Goal: Check status: Check status

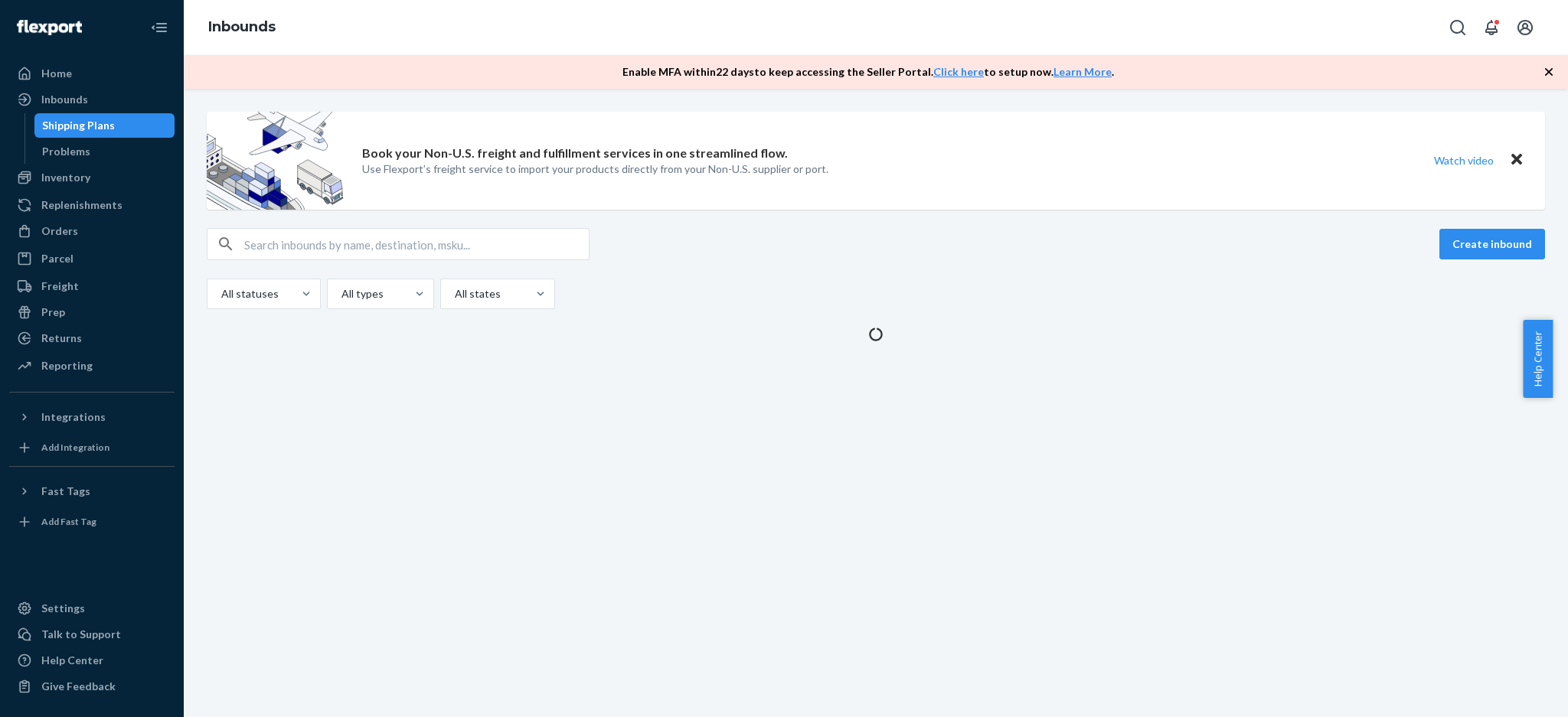
click at [377, 254] on input "text" at bounding box center [416, 244] width 345 height 31
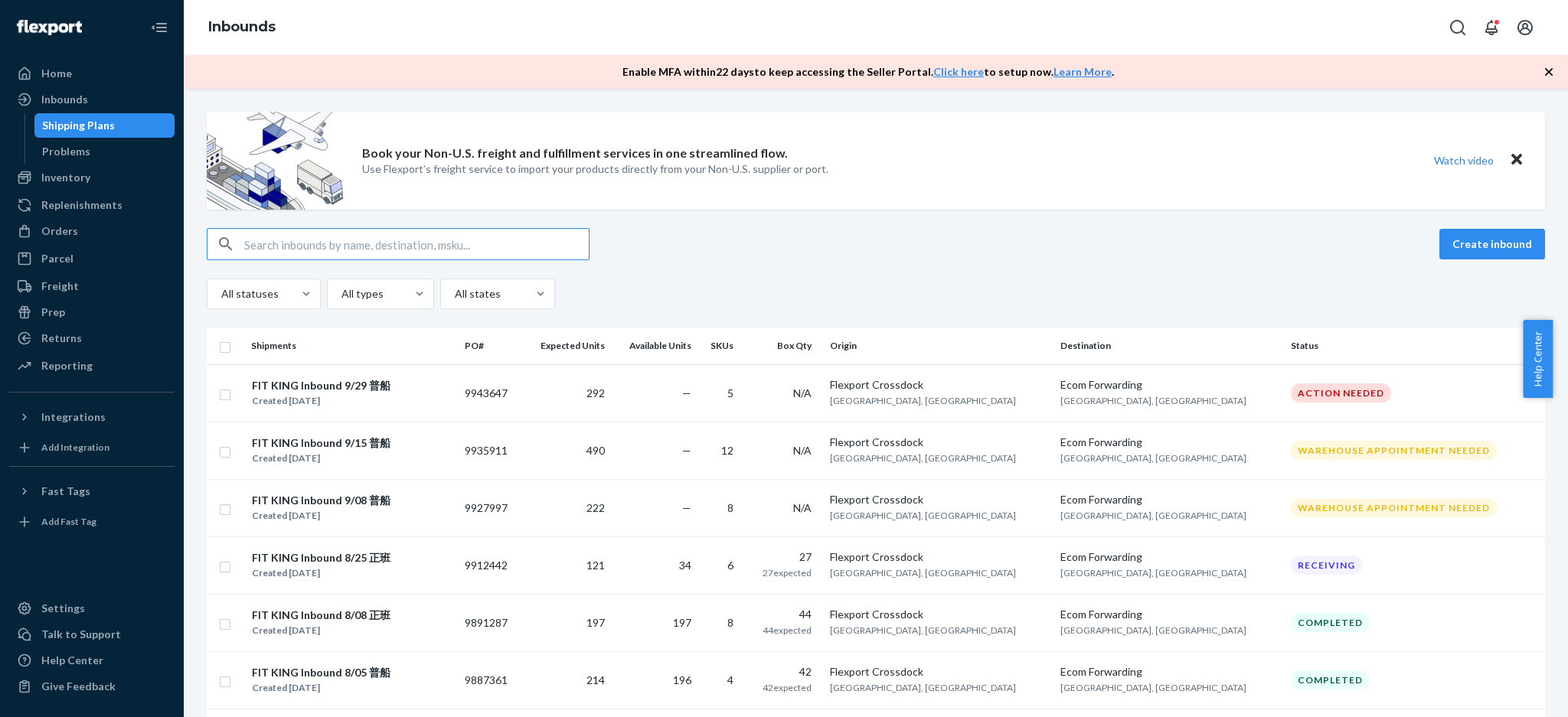
paste input "9887361"
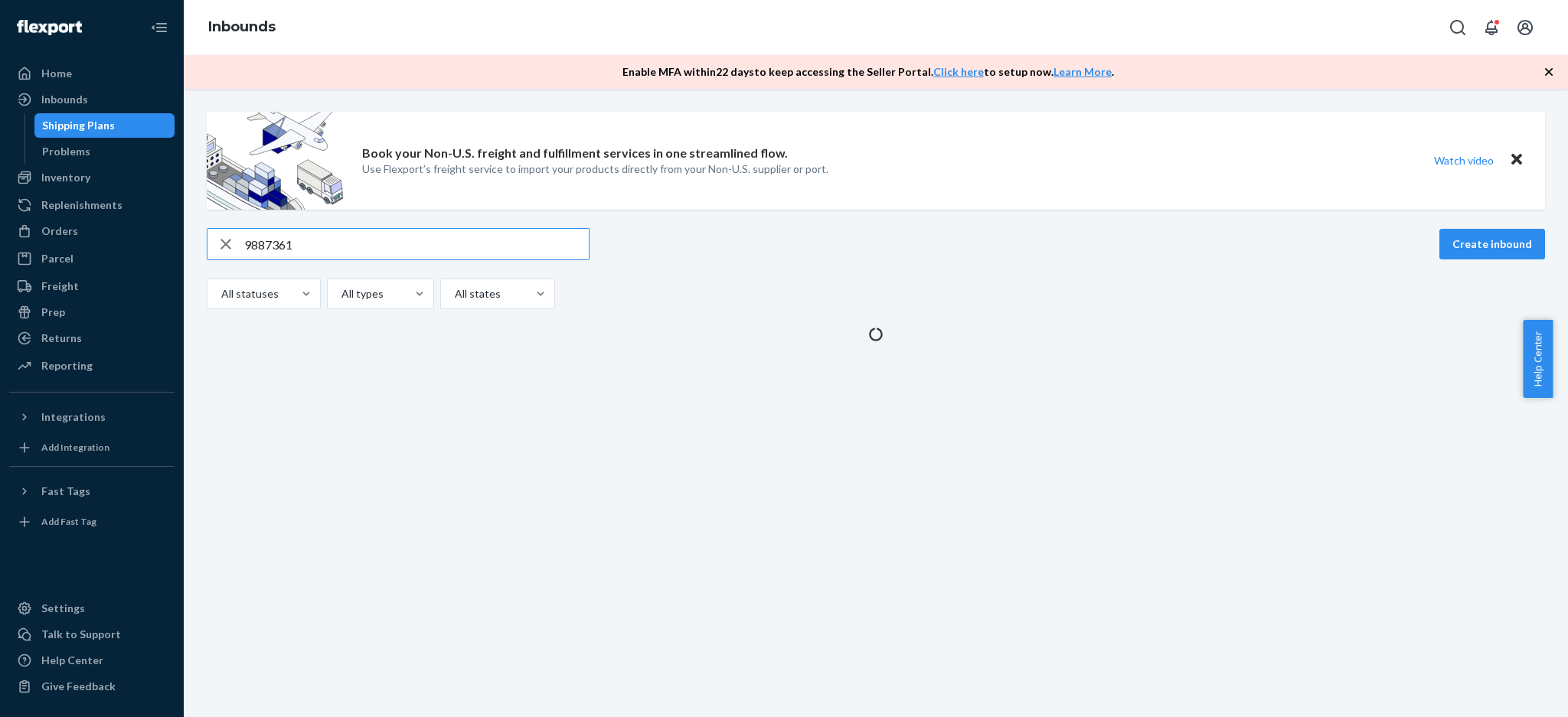
type input "9887361"
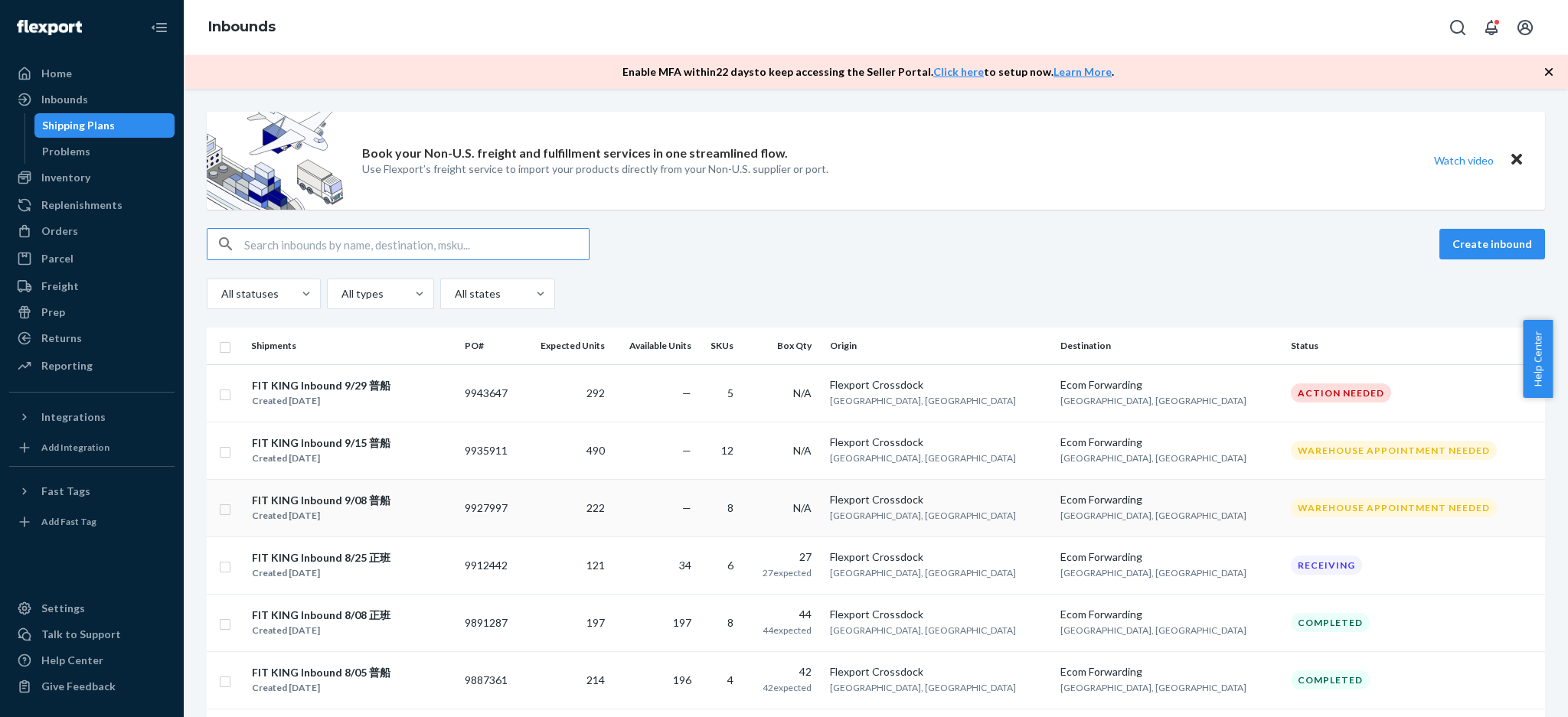
drag, startPoint x: 489, startPoint y: 487, endPoint x: 492, endPoint y: 497, distance: 10.4
click at [453, 497] on div "FIT KING Inbound 9/08 普船 Created [DATE]" at bounding box center [352, 508] width 202 height 32
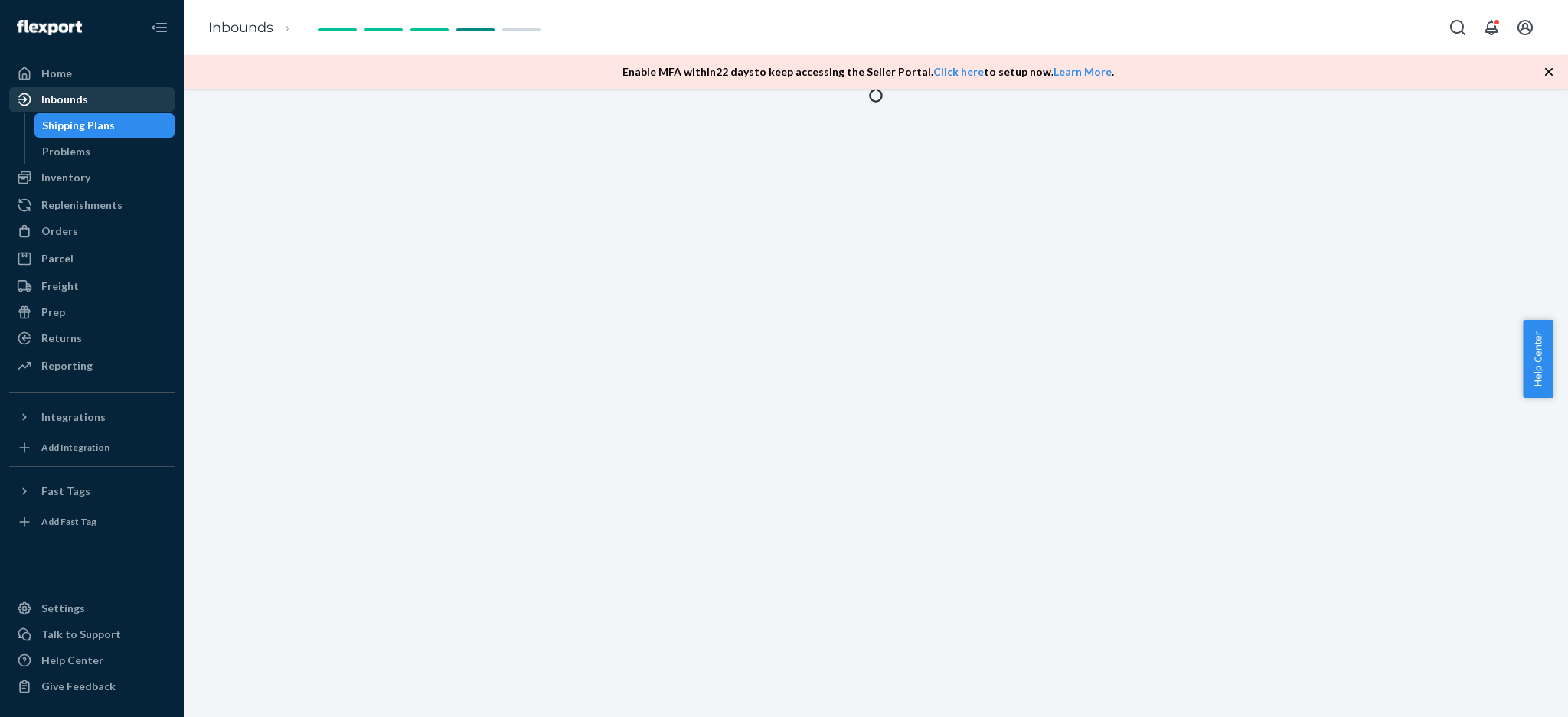
click at [90, 109] on div "Inbounds" at bounding box center [92, 99] width 162 height 21
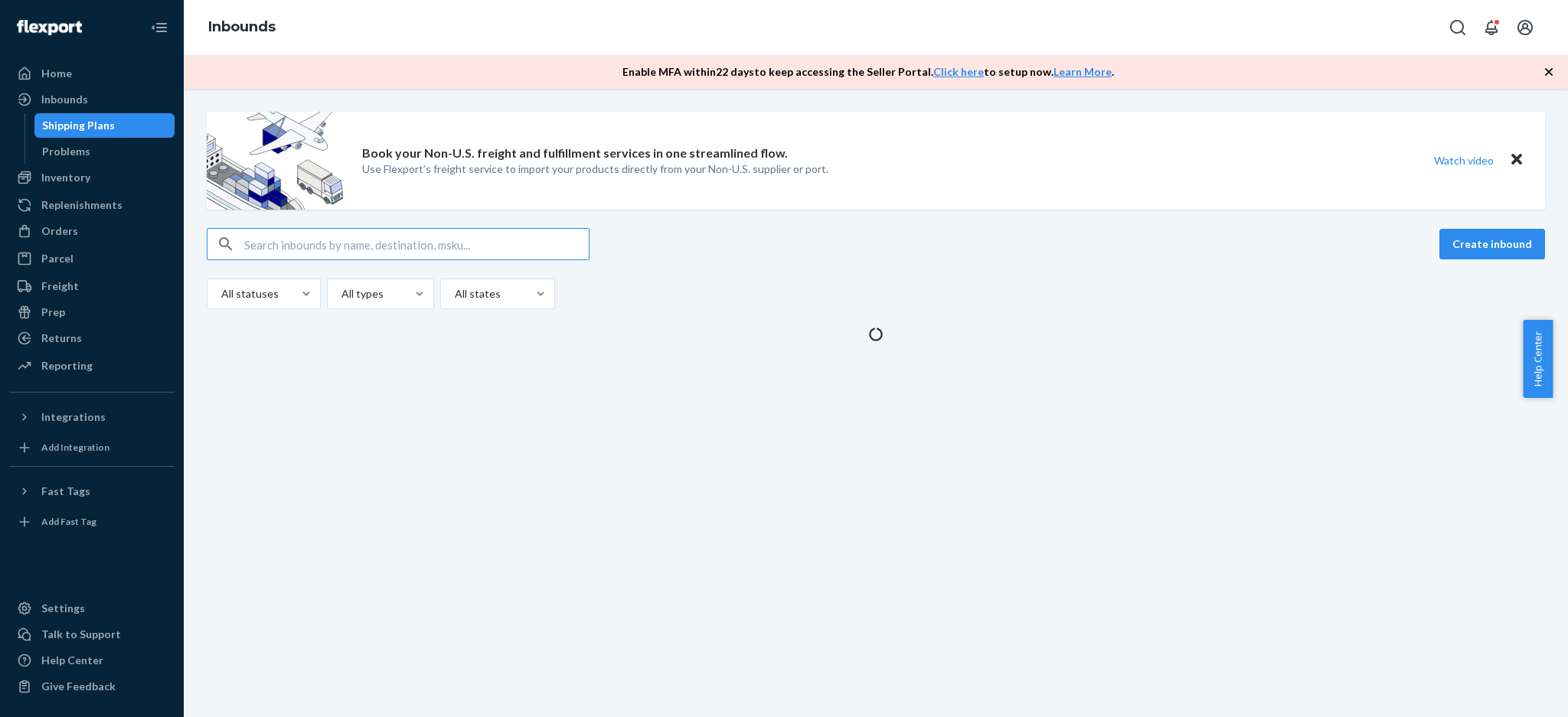
click at [89, 127] on div "Shipping Plans" at bounding box center [79, 125] width 72 height 15
click at [308, 239] on input "text" at bounding box center [416, 244] width 345 height 31
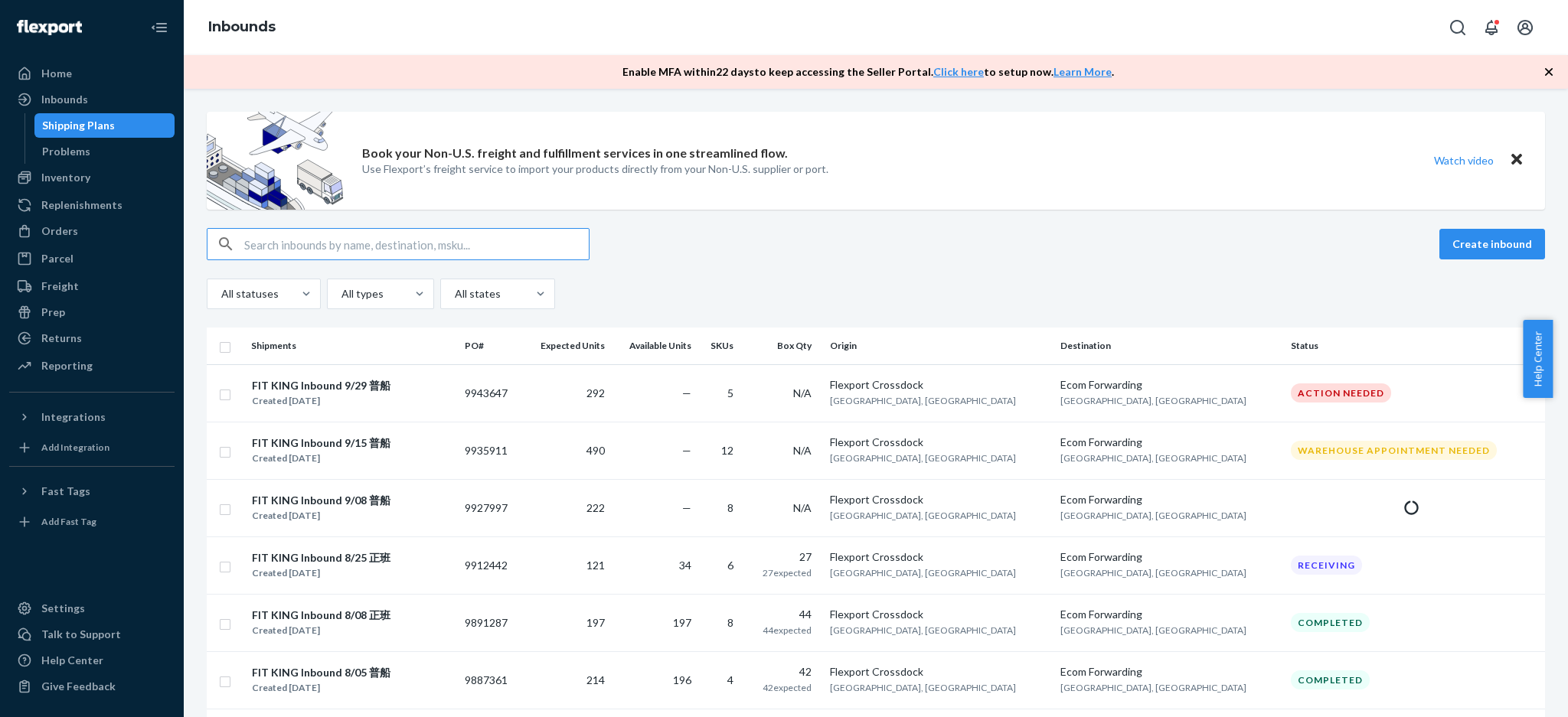
paste input "9887361"
type input "9887361"
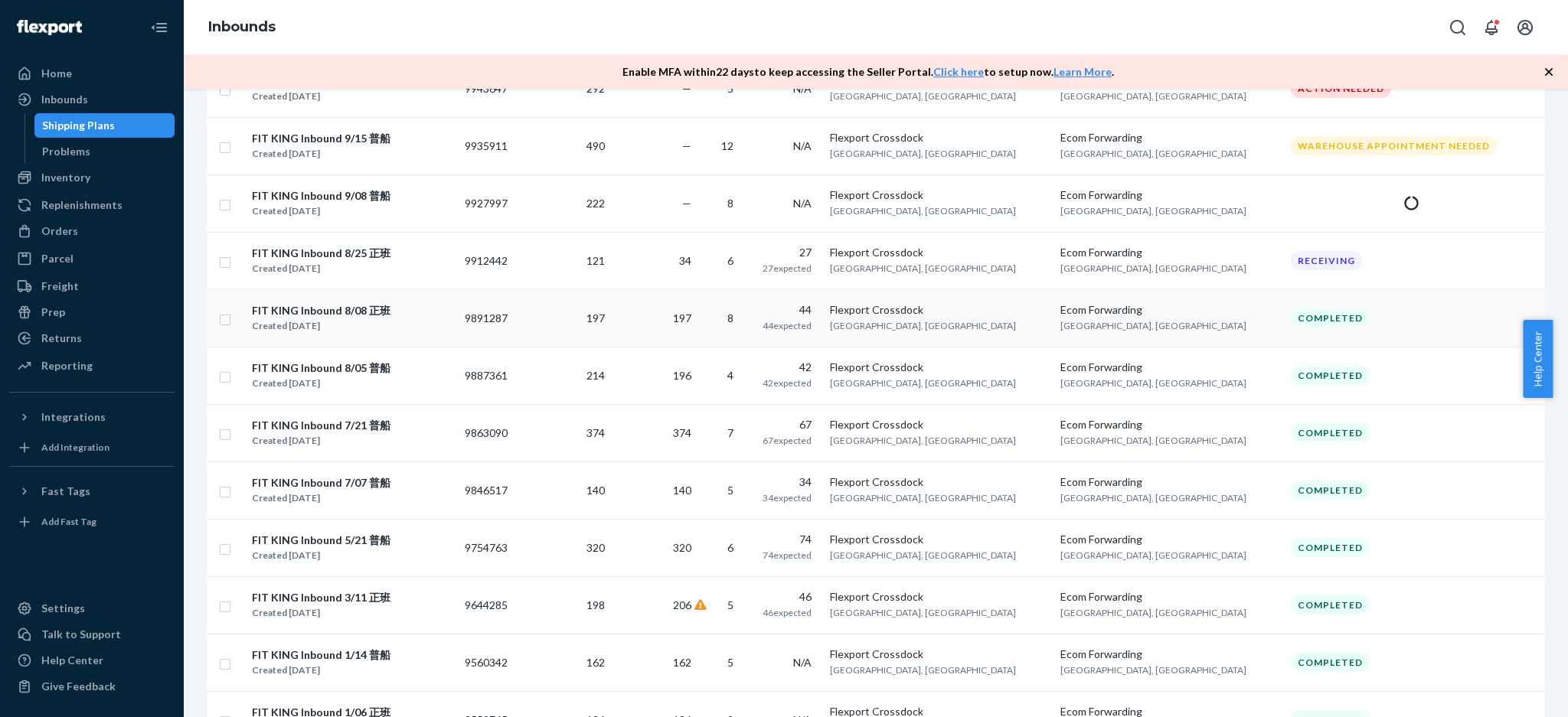
scroll to position [306, 0]
click at [611, 380] on td "214" at bounding box center [566, 374] width 89 height 57
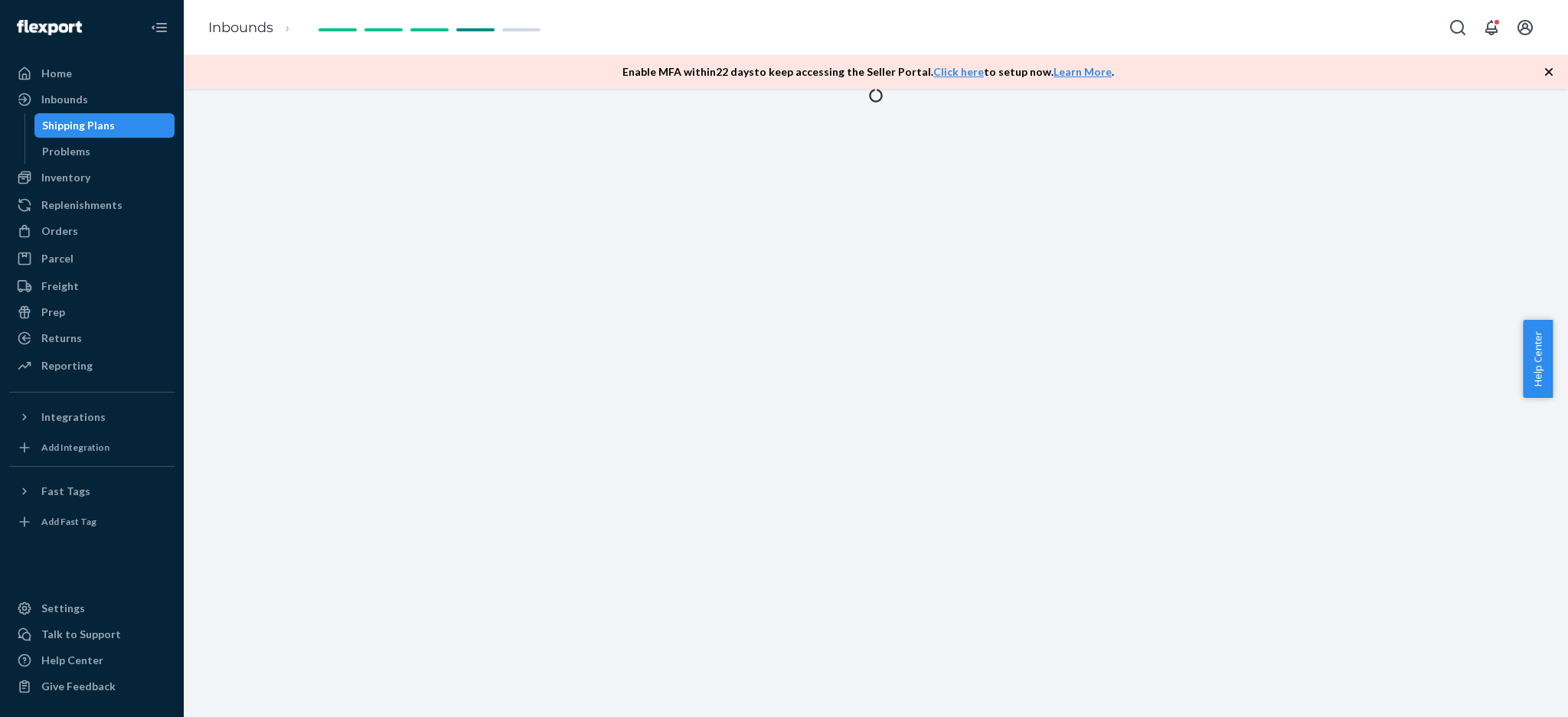
click at [520, 103] on div at bounding box center [875, 96] width 1385 height 14
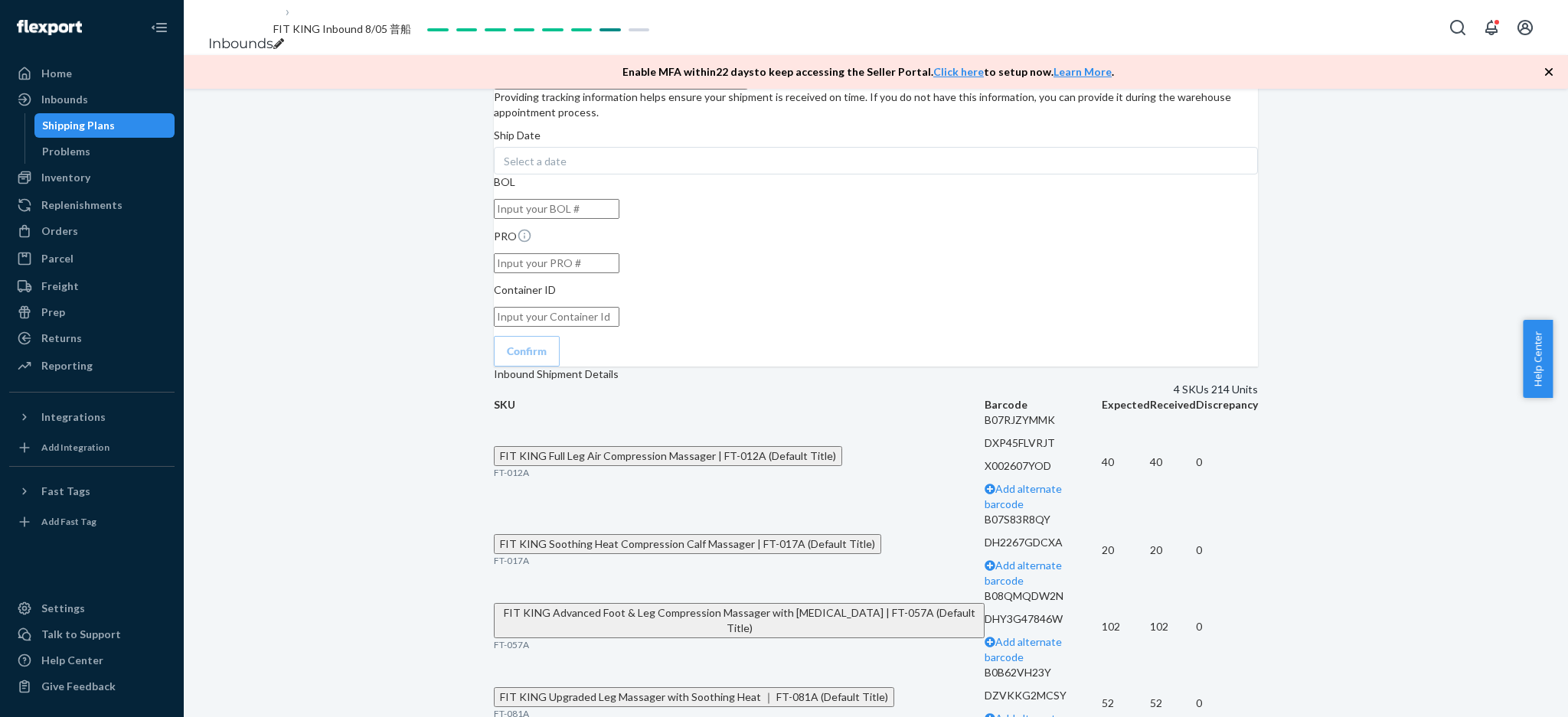
scroll to position [2549, 0]
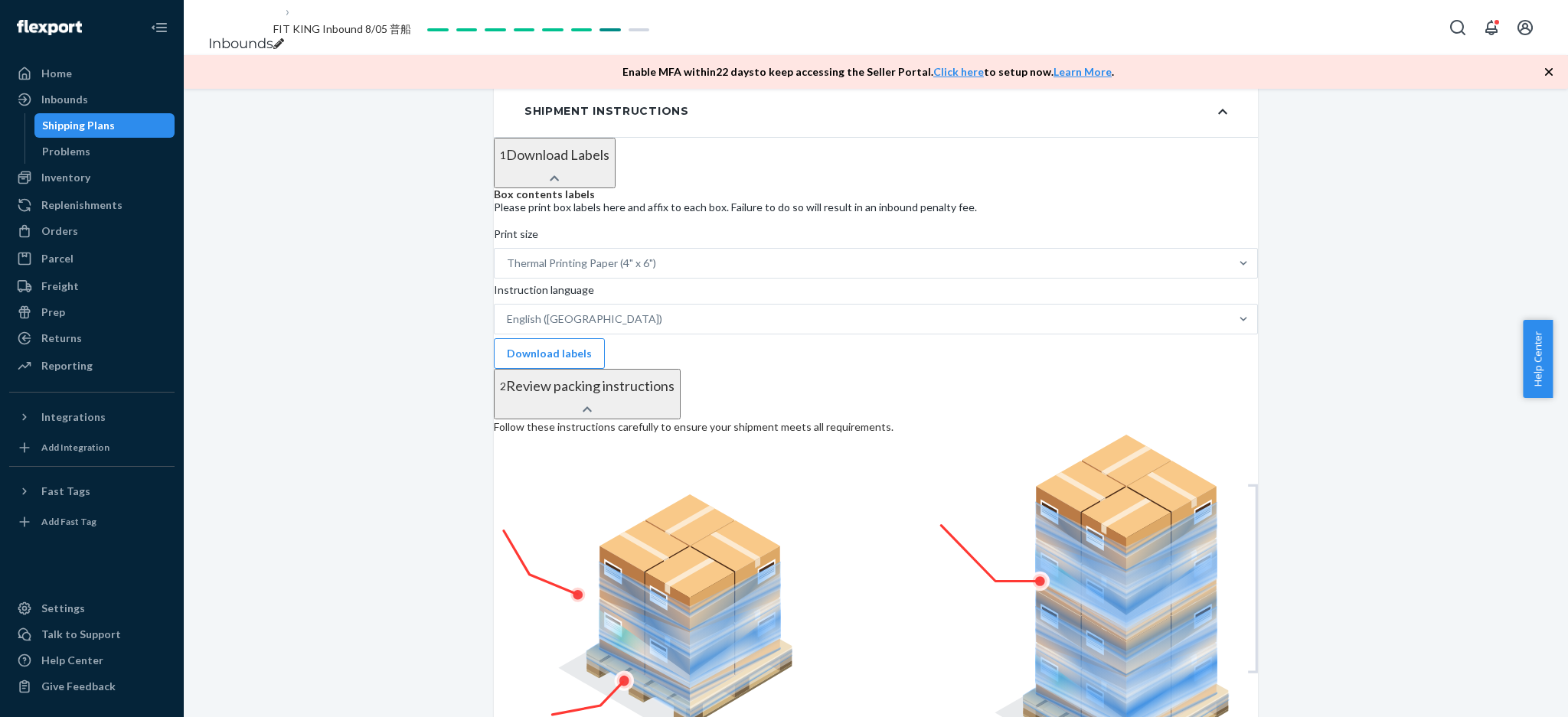
click at [396, 431] on div "Shipment Completed Download Shipment ID 1219044 Flexport PO# 9887361 Inbounded …" at bounding box center [875, 164] width 1385 height 3411
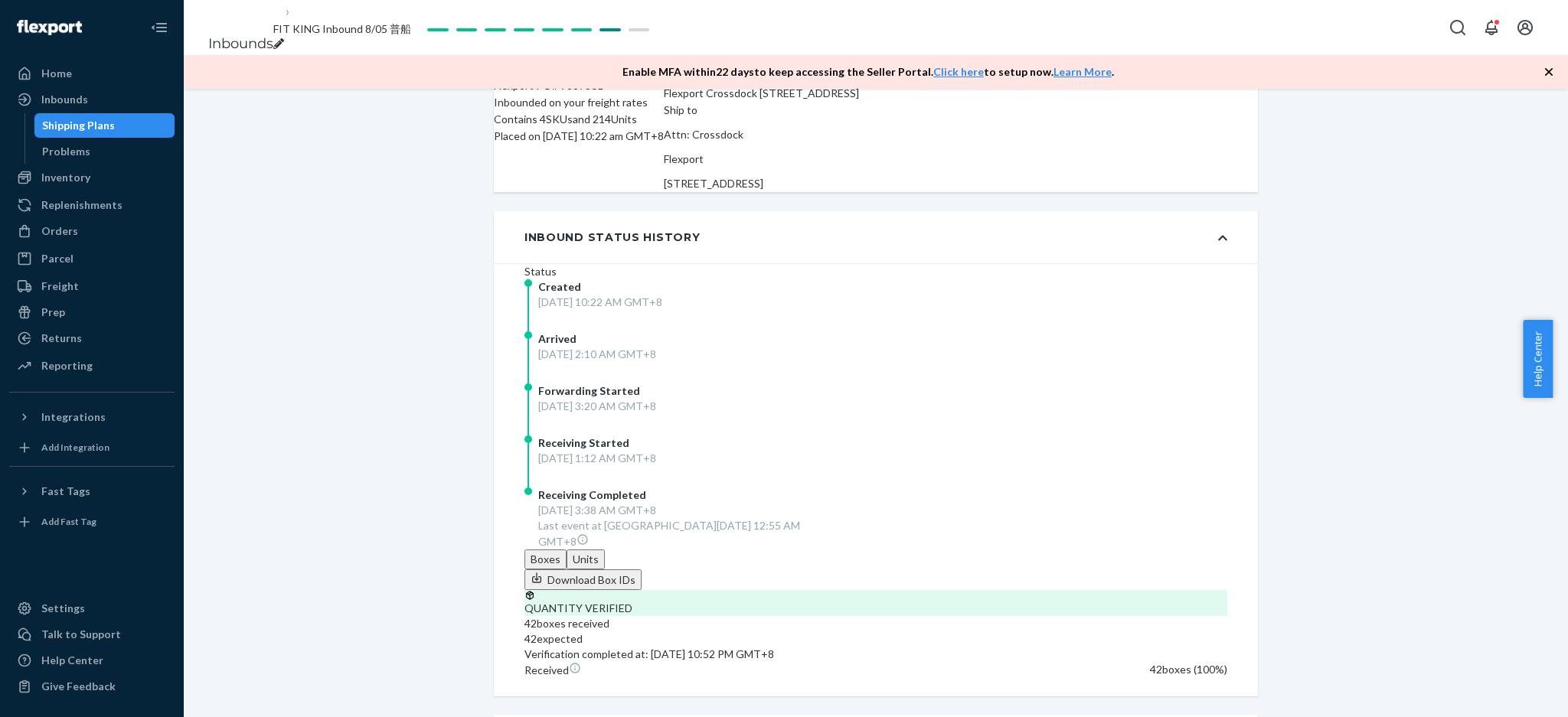
scroll to position [204, 0]
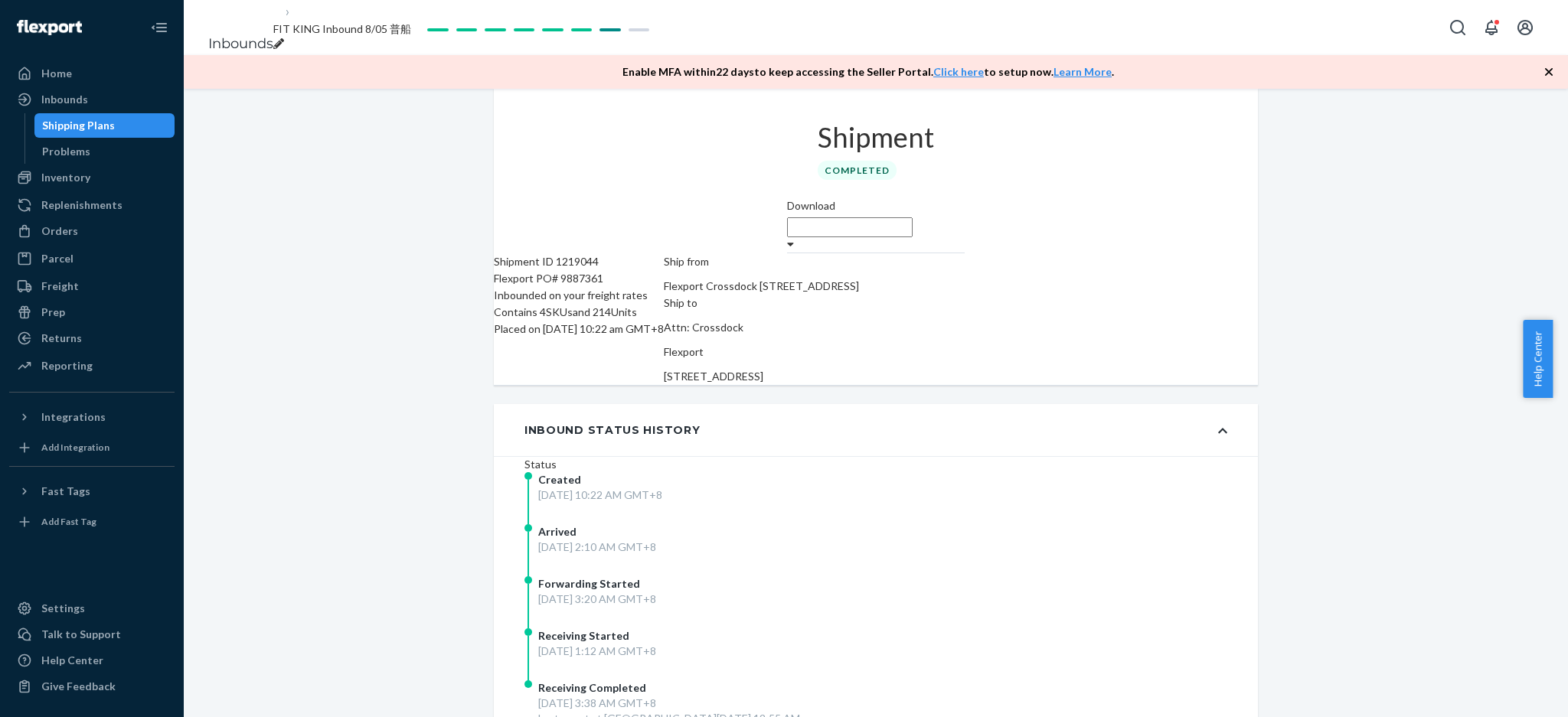
click at [149, 128] on div "Shipping Plans" at bounding box center [105, 125] width 138 height 21
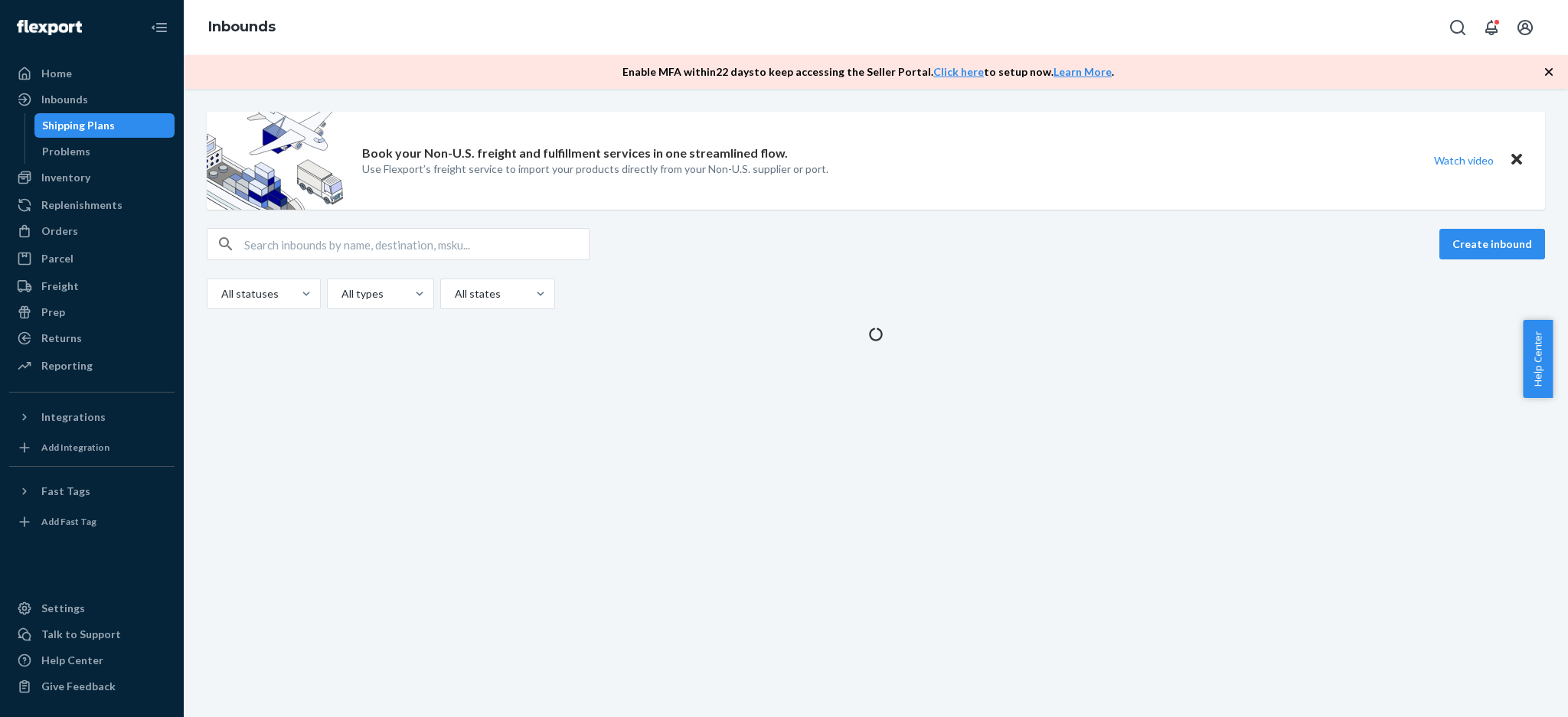
click at [846, 255] on div "Create inbound" at bounding box center [876, 244] width 1338 height 32
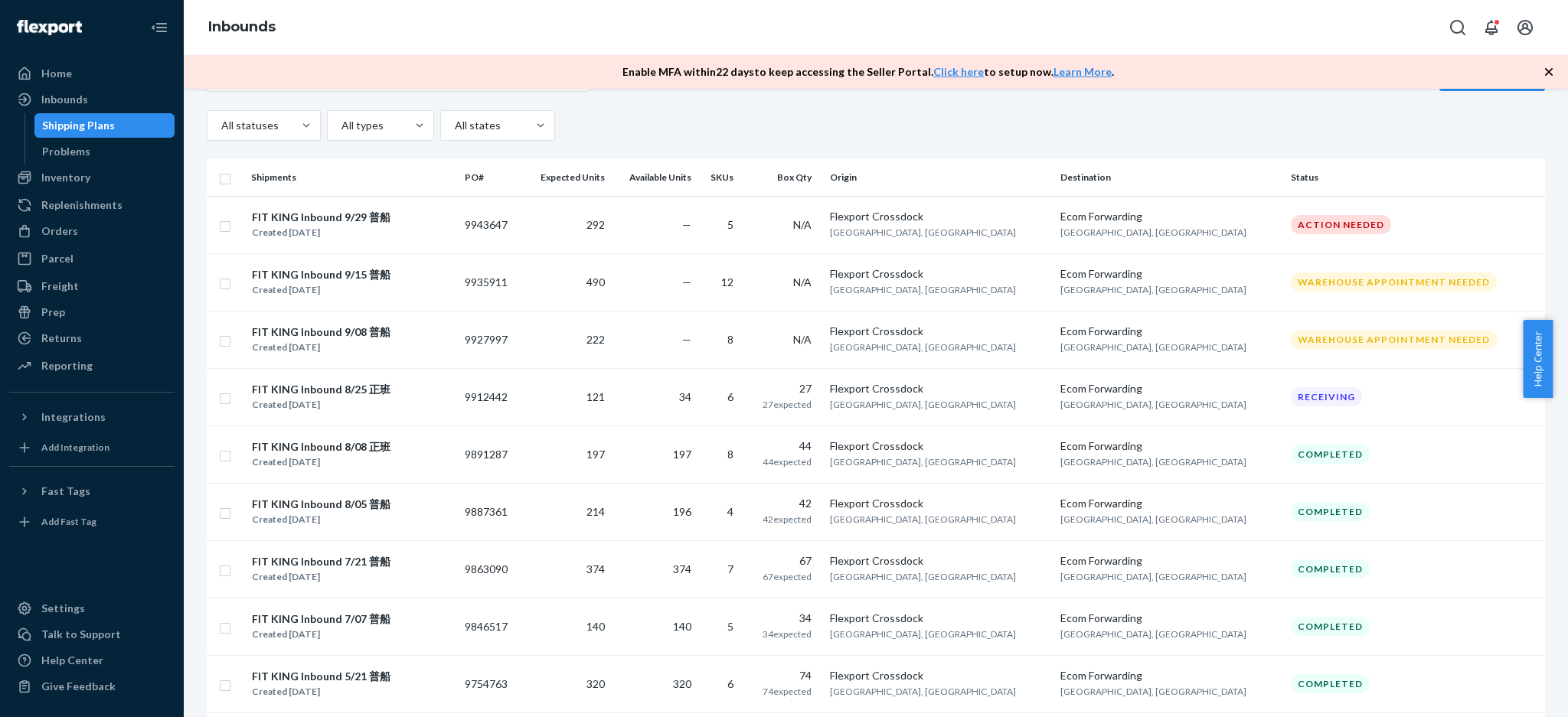
scroll to position [204, 0]
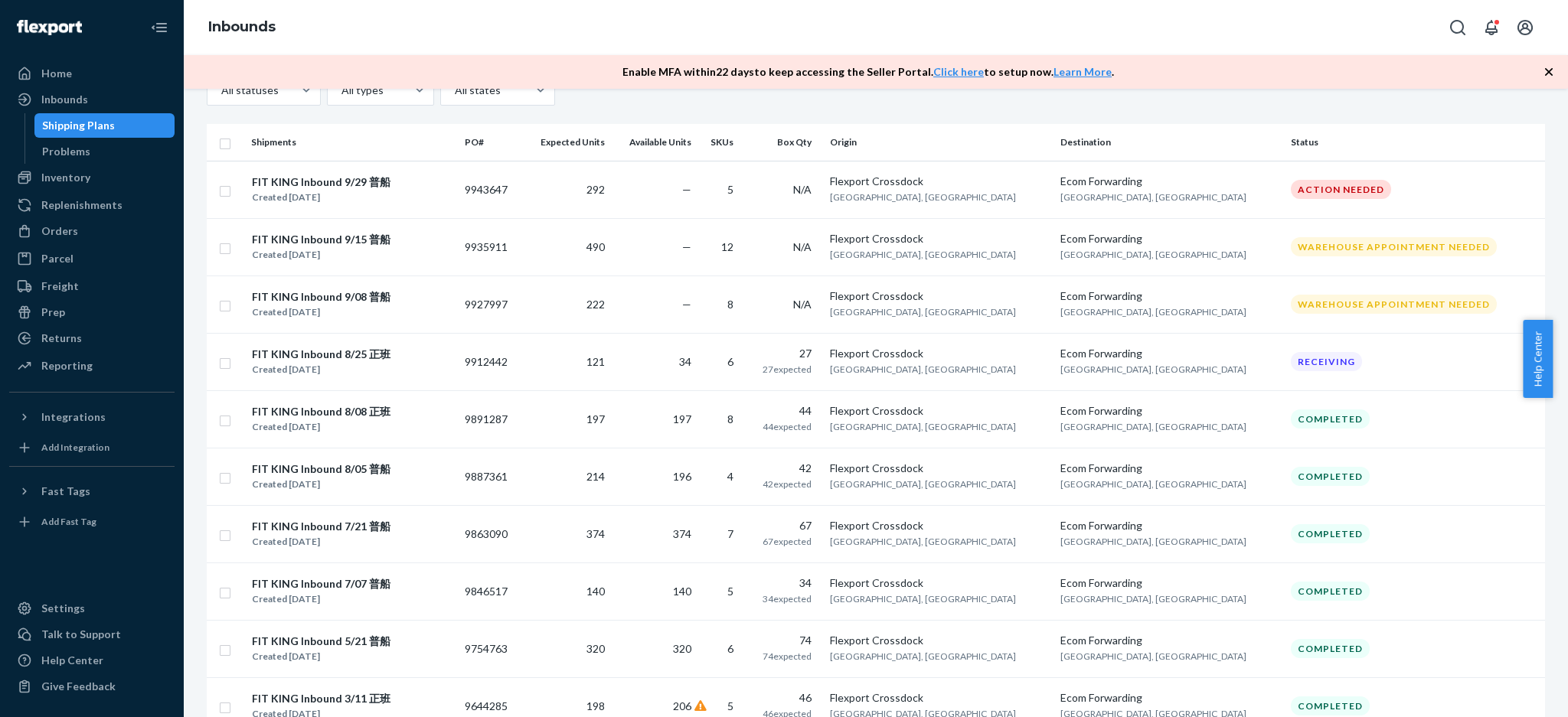
click at [435, 138] on th "Shipments" at bounding box center [351, 142] width 213 height 37
click at [598, 473] on td "214" at bounding box center [566, 476] width 89 height 57
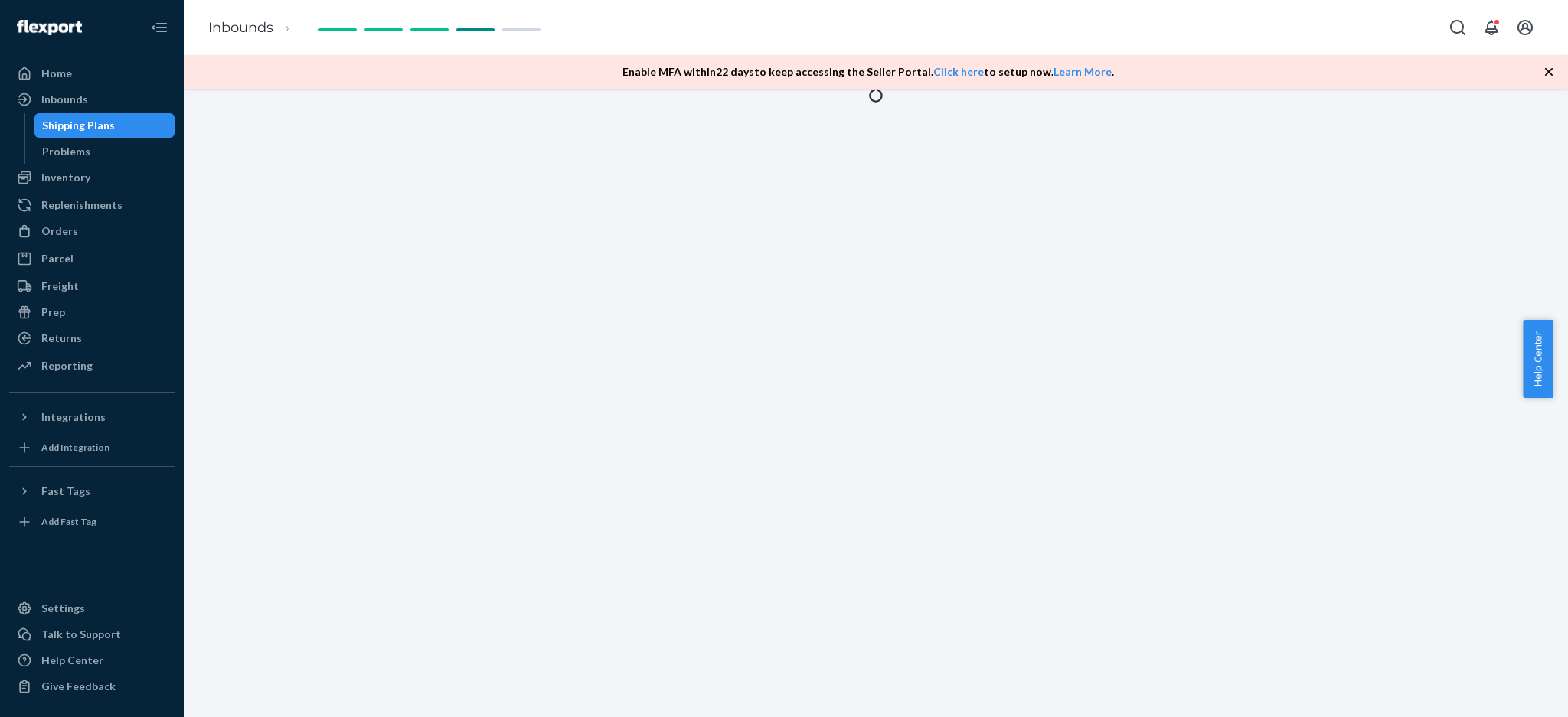
click at [421, 416] on div at bounding box center [875, 403] width 1385 height 629
click at [118, 119] on div "Shipping Plans" at bounding box center [105, 125] width 138 height 21
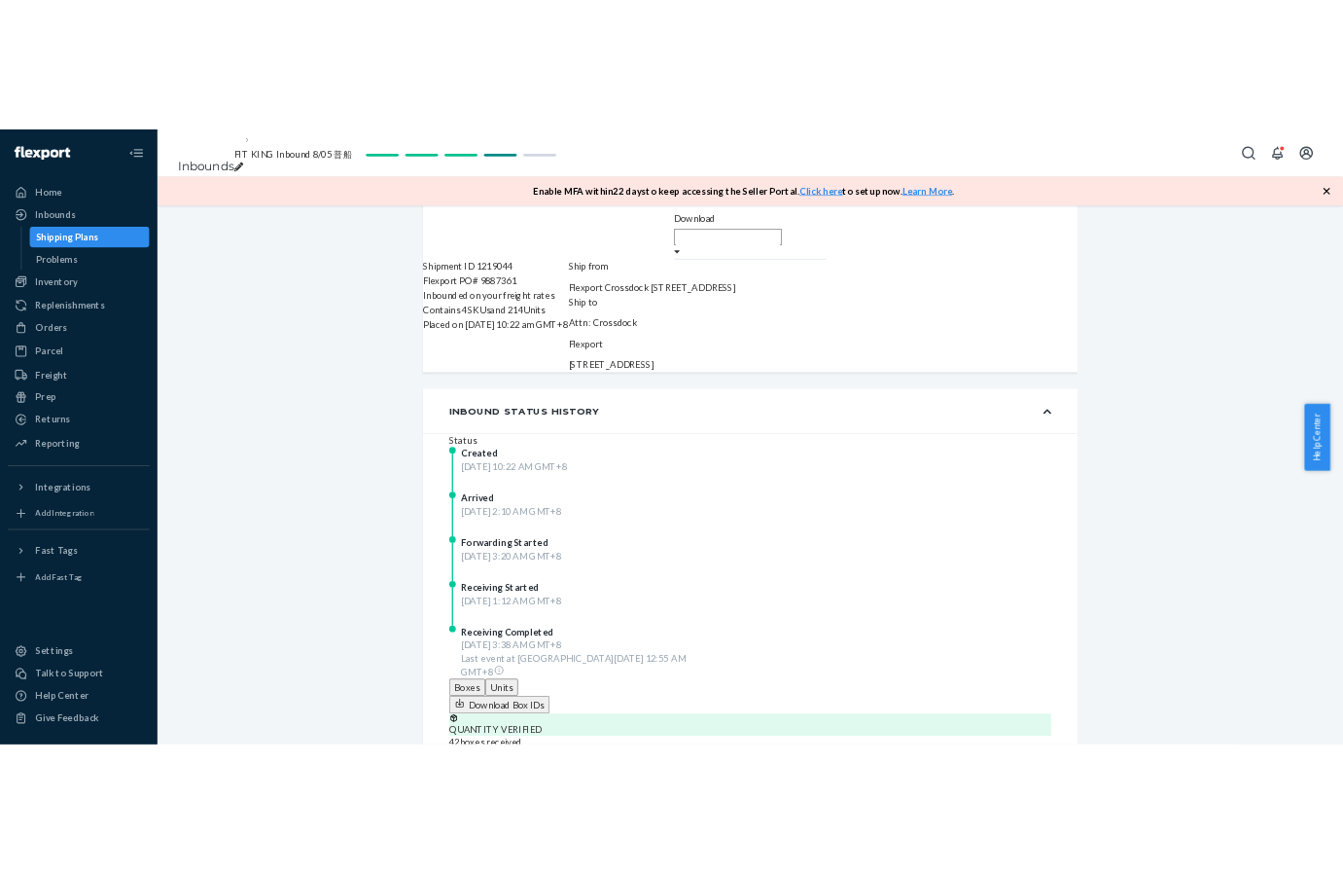
scroll to position [129, 0]
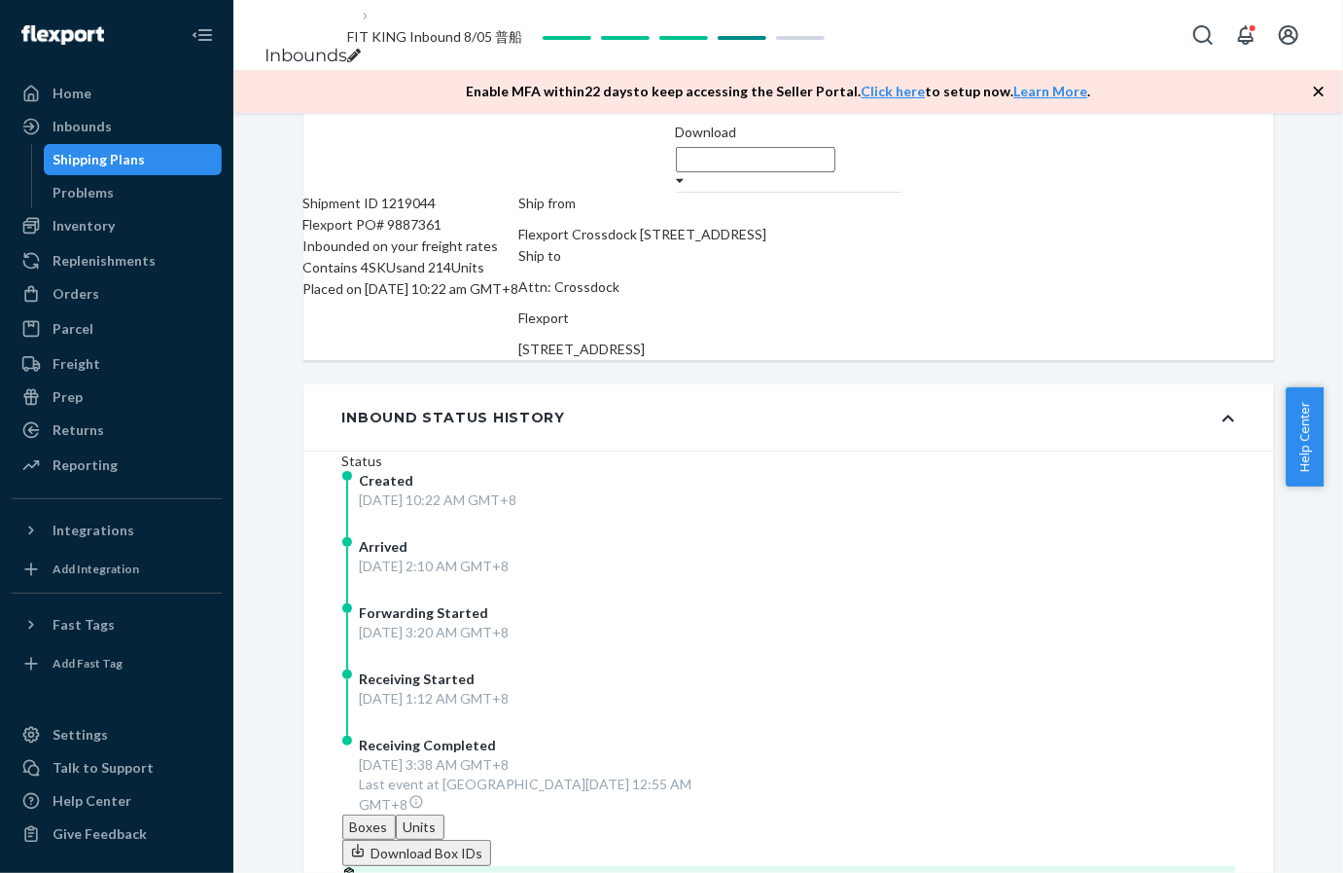
click at [129, 161] on div "Shipping Plans" at bounding box center [100, 159] width 92 height 19
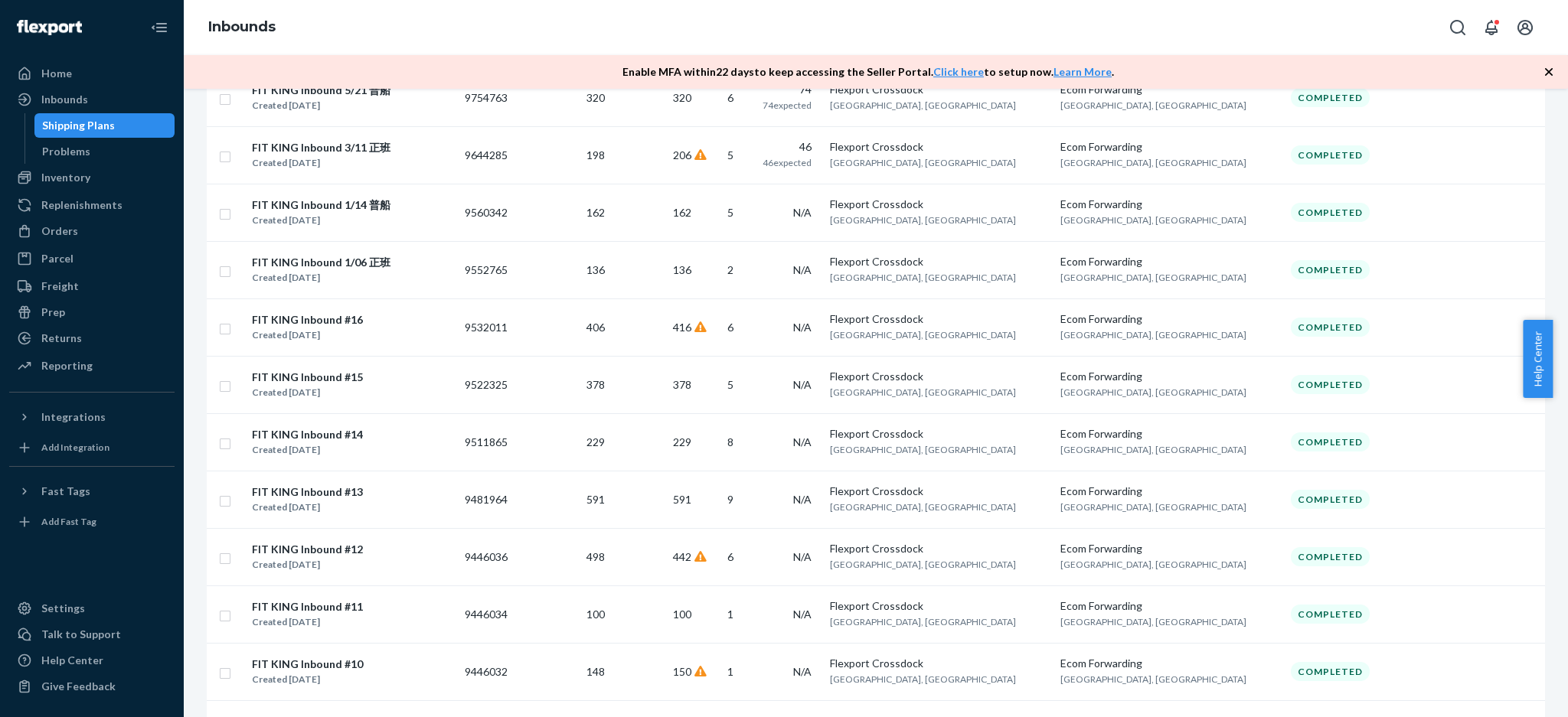
scroll to position [586, 0]
